Goal: Information Seeking & Learning: Learn about a topic

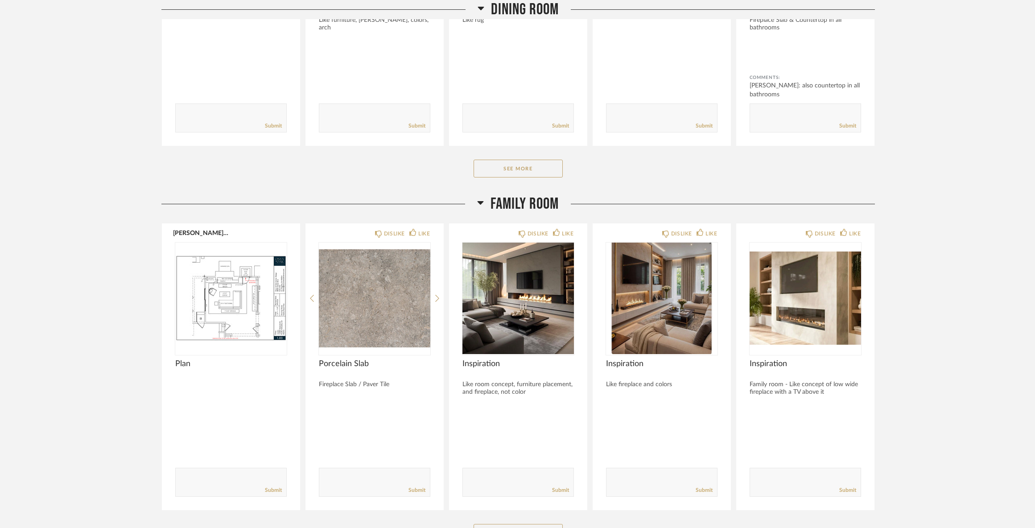
scroll to position [2363, 0]
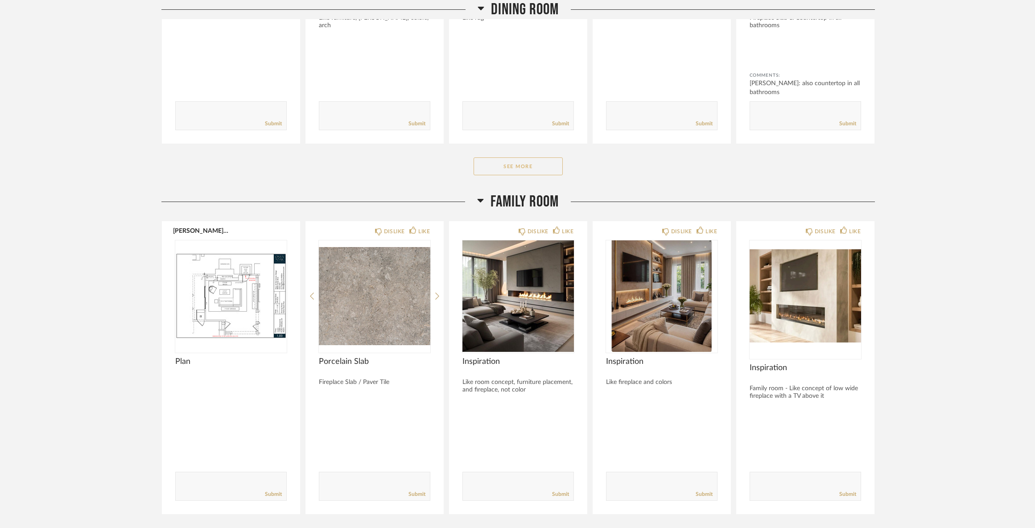
click at [537, 174] on button "See More" at bounding box center [517, 166] width 89 height 18
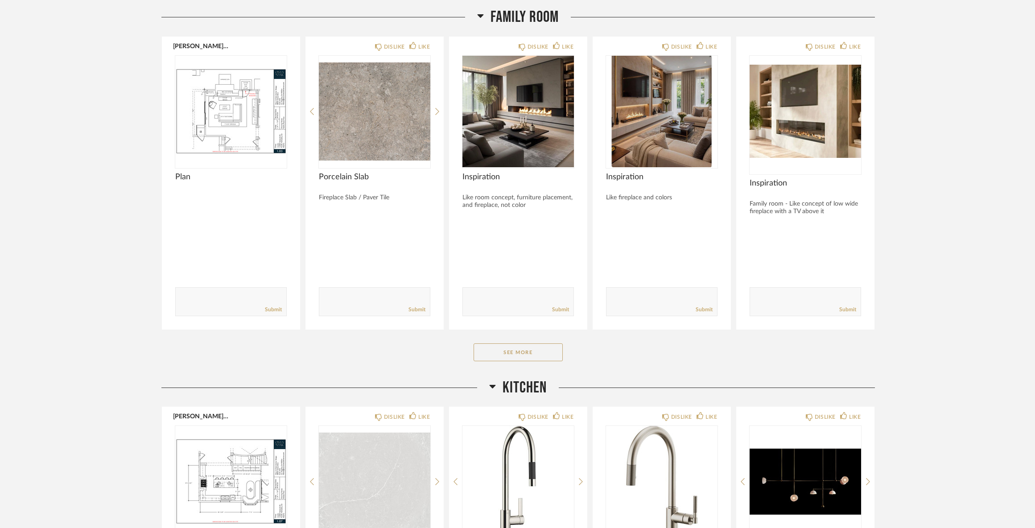
scroll to position [2853, 0]
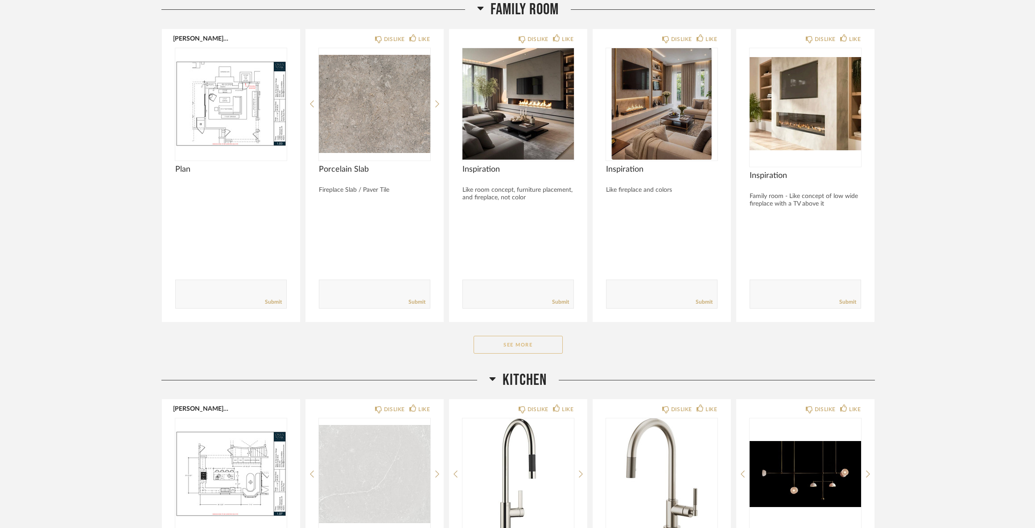
click at [562, 346] on div "See More" at bounding box center [517, 345] width 713 height 18
click at [544, 353] on button "See More" at bounding box center [517, 345] width 89 height 18
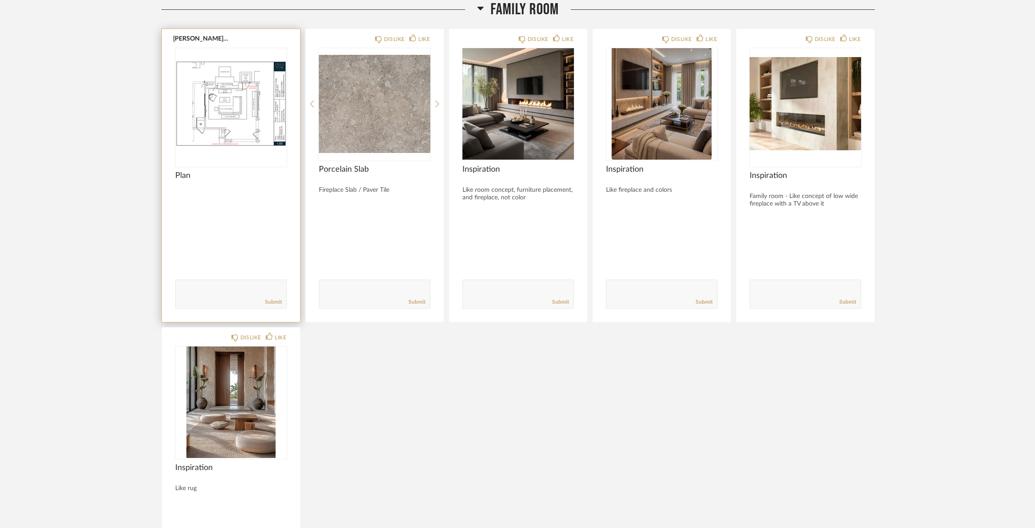
click at [0, 0] on img at bounding box center [0, 0] width 0 height 0
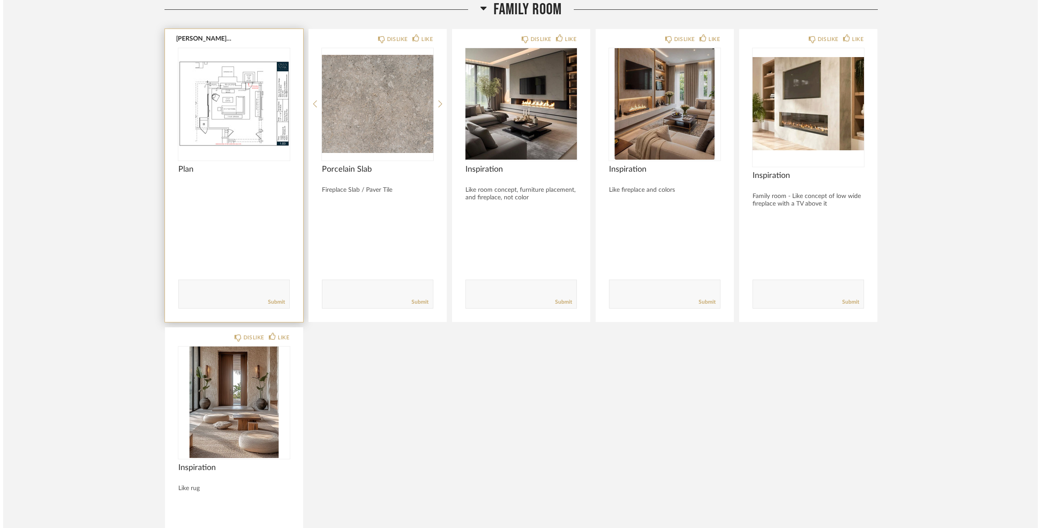
scroll to position [0, 0]
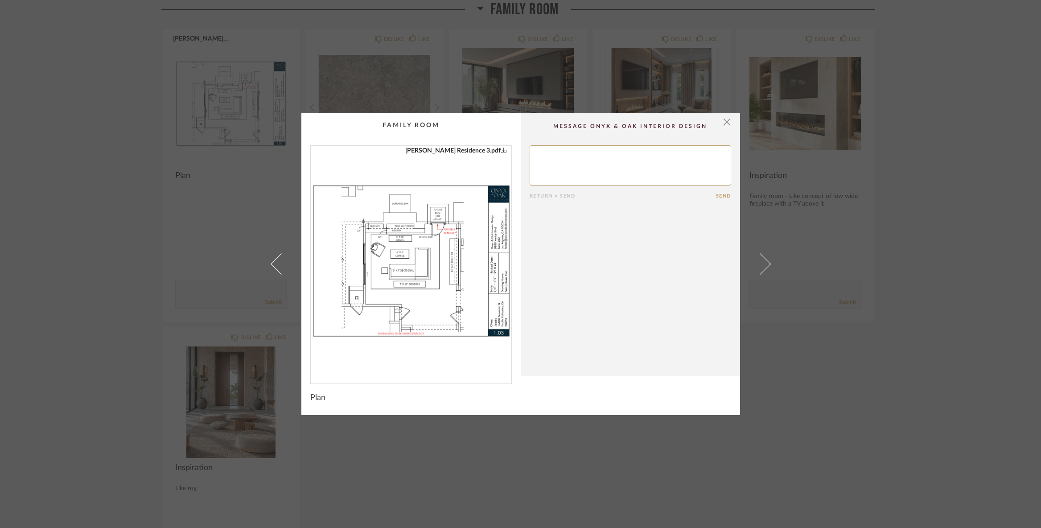
click at [405, 250] on img "0" at bounding box center [411, 261] width 201 height 230
click at [723, 123] on span "button" at bounding box center [727, 122] width 18 height 18
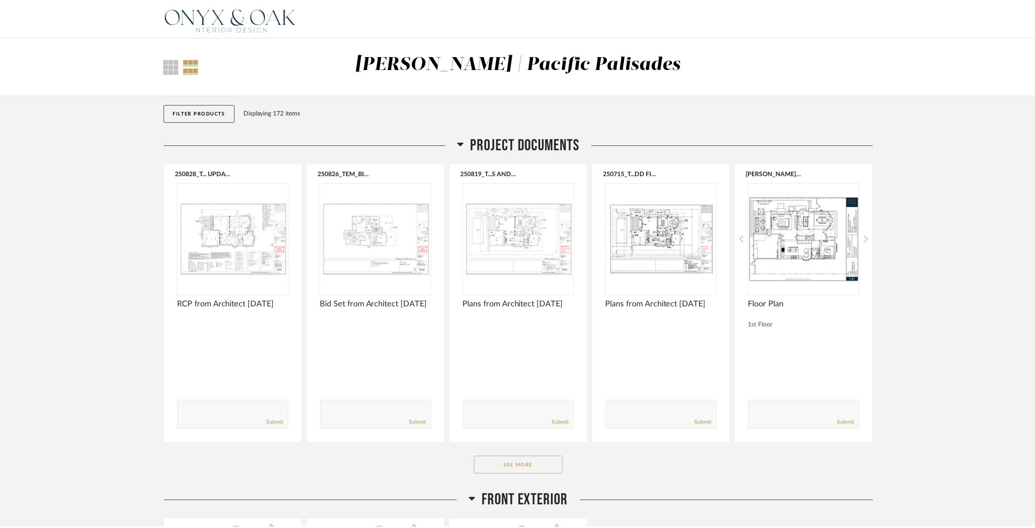
scroll to position [2853, 0]
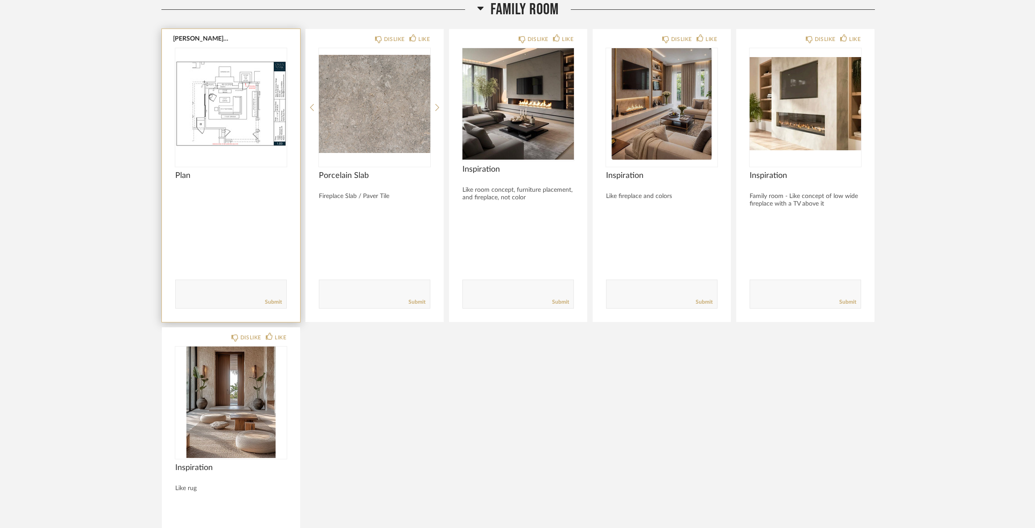
click at [237, 115] on img "0" at bounding box center [230, 103] width 111 height 111
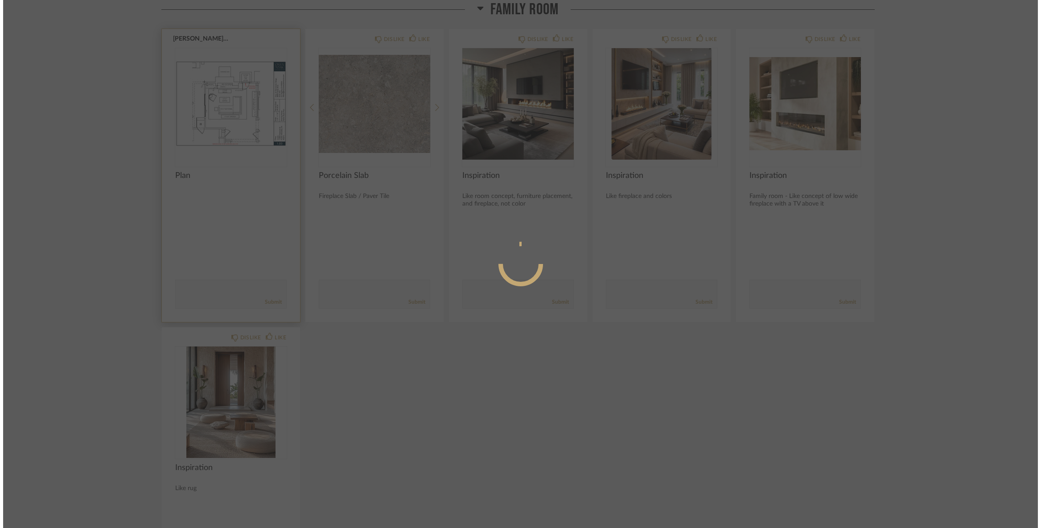
scroll to position [0, 0]
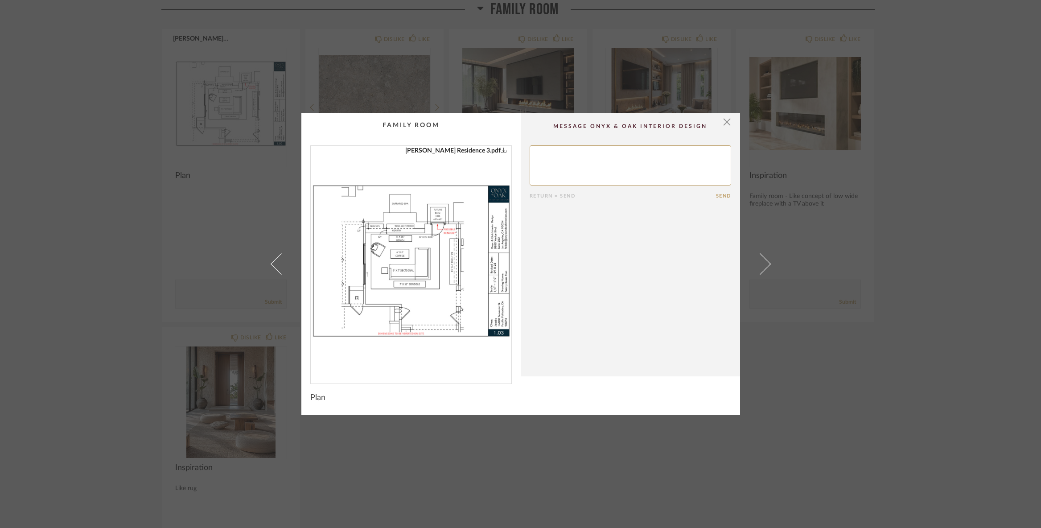
click at [428, 250] on img "0" at bounding box center [411, 261] width 201 height 230
click at [723, 123] on span "button" at bounding box center [727, 122] width 18 height 18
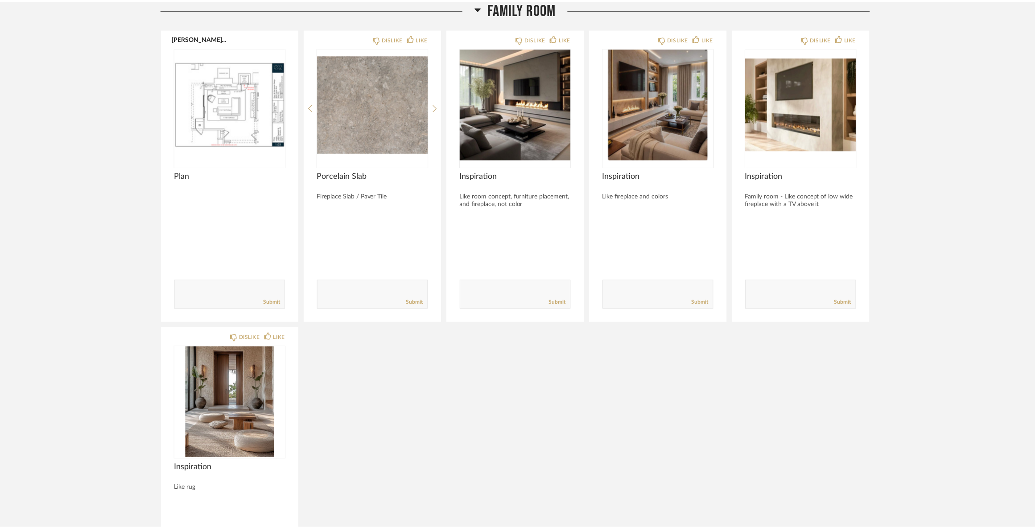
scroll to position [2853, 0]
